Goal: Task Accomplishment & Management: Manage account settings

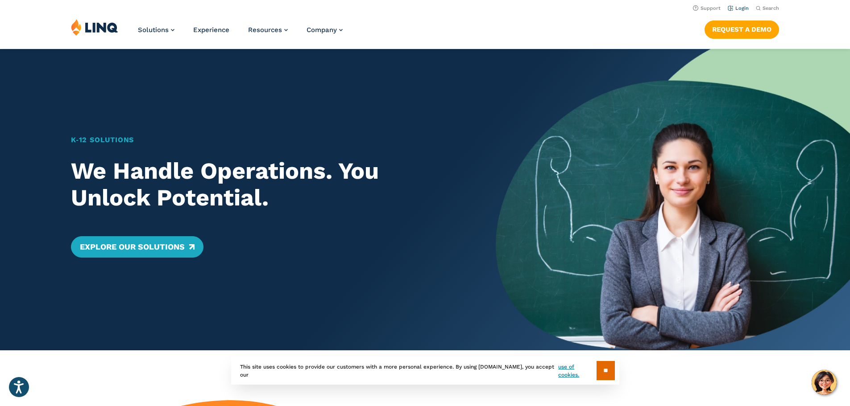
click at [737, 7] on link "Login" at bounding box center [738, 8] width 21 height 6
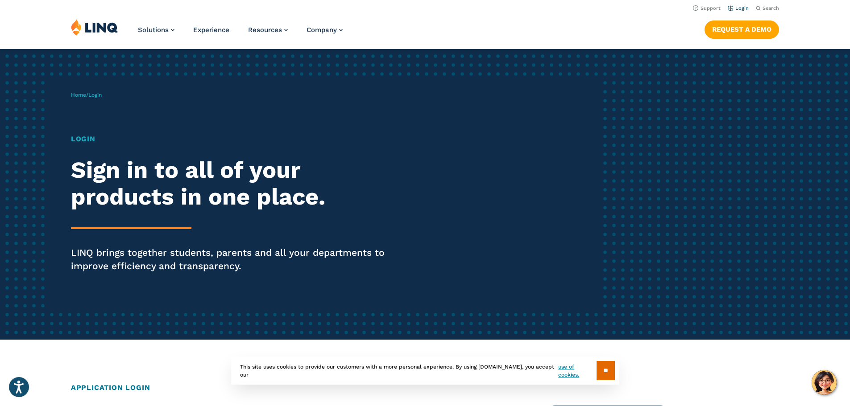
click at [737, 8] on link "Login" at bounding box center [738, 8] width 21 height 6
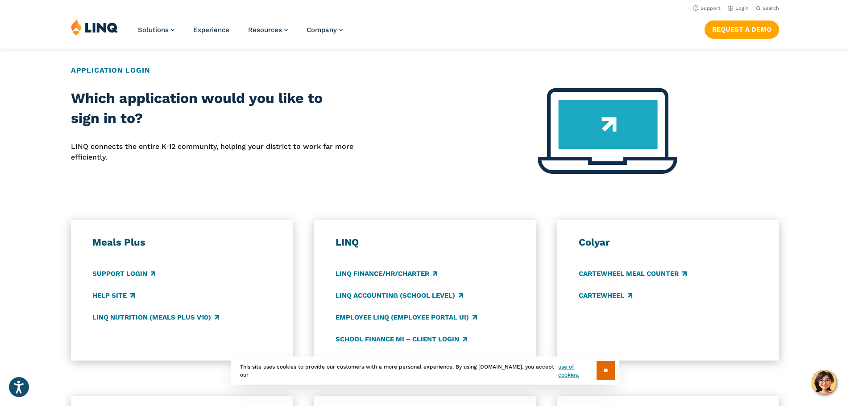
scroll to position [223, 0]
